Goal: Information Seeking & Learning: Learn about a topic

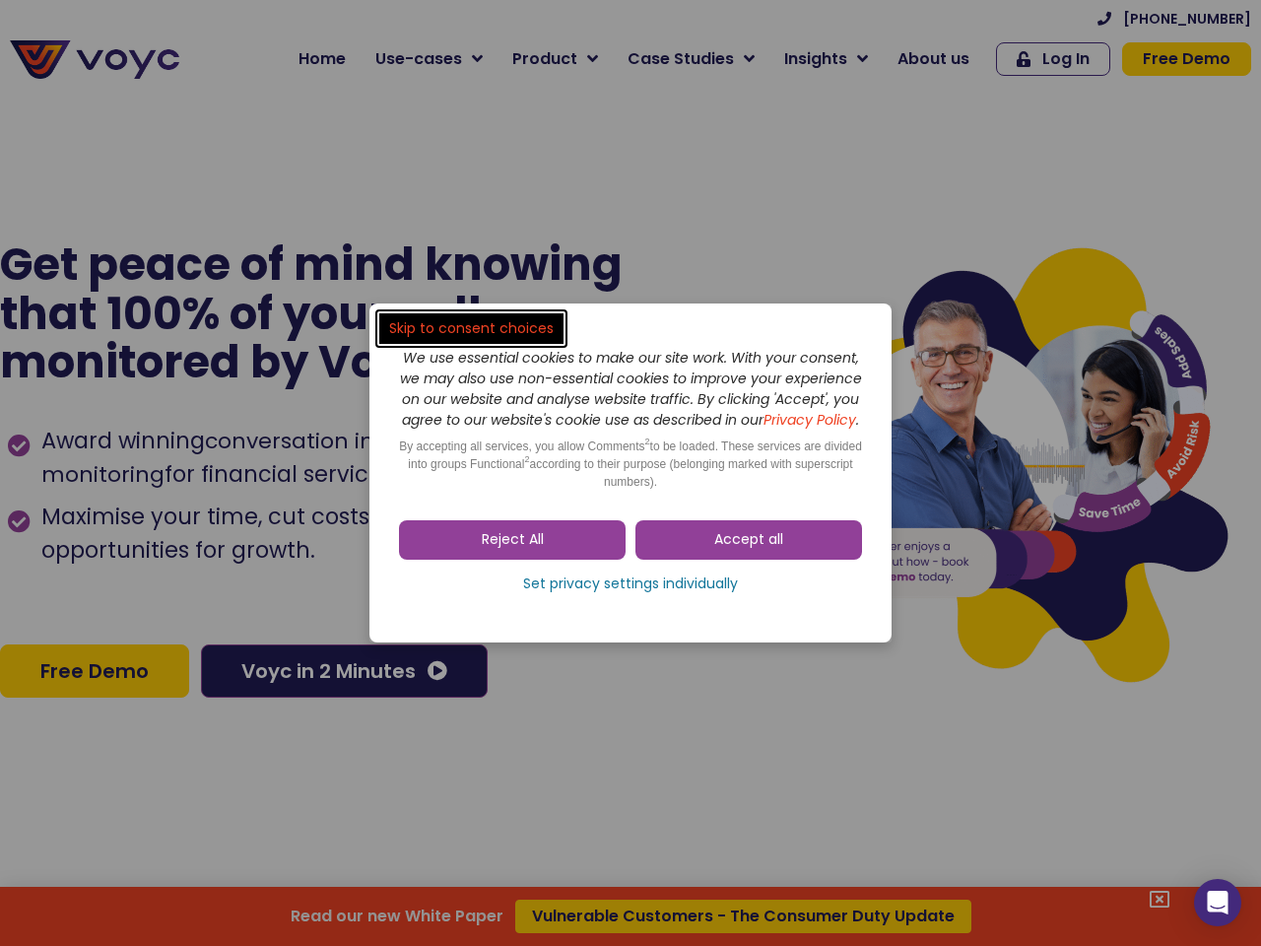
click at [749, 550] on span "Accept all" at bounding box center [748, 540] width 69 height 20
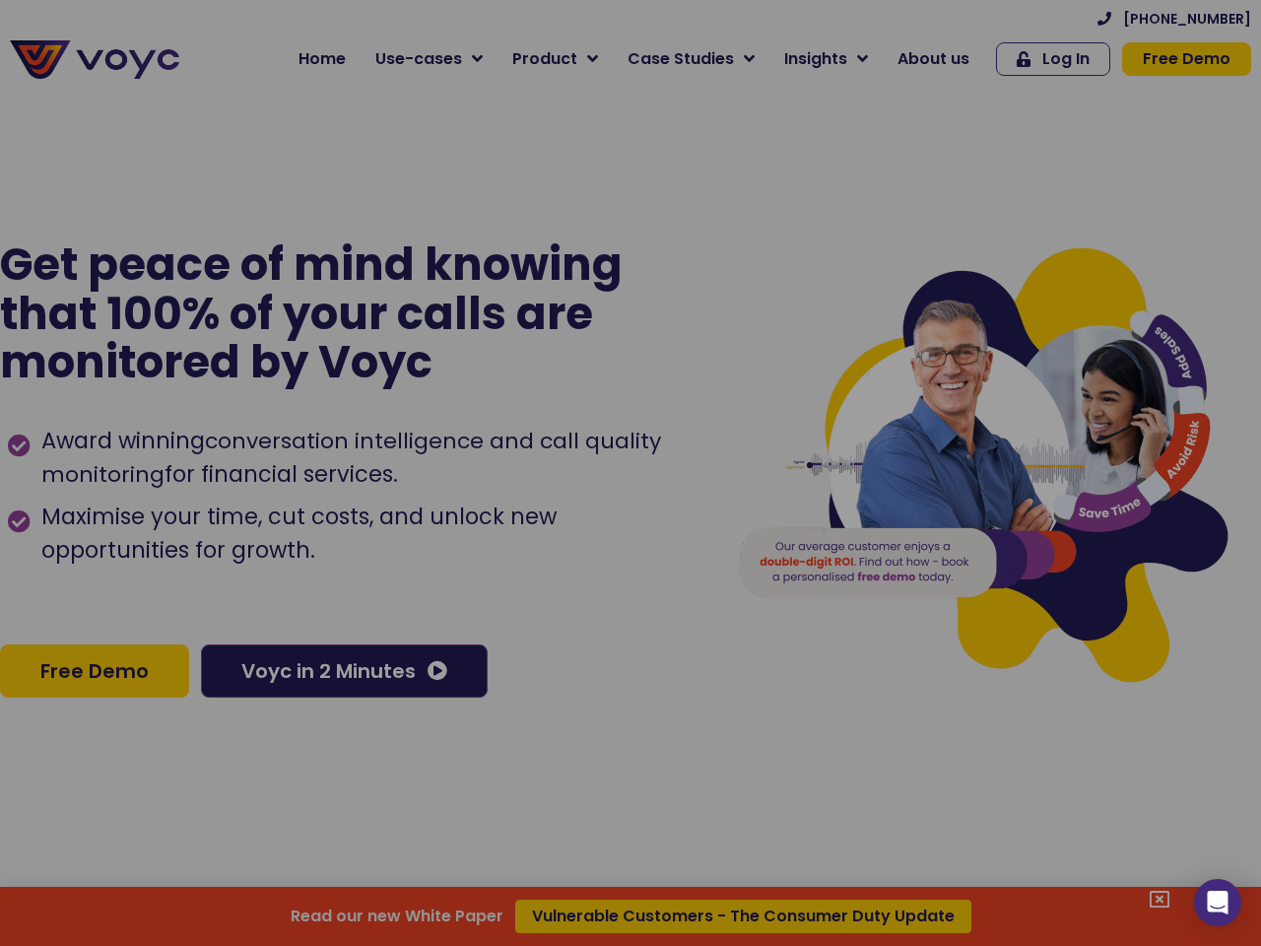
click at [512, 550] on div at bounding box center [630, 473] width 1261 height 946
click at [630, 594] on div "Read our new White Paper Vulnerable Customers - The Consumer Duty Update" at bounding box center [630, 473] width 1261 height 946
